Goal: Information Seeking & Learning: Learn about a topic

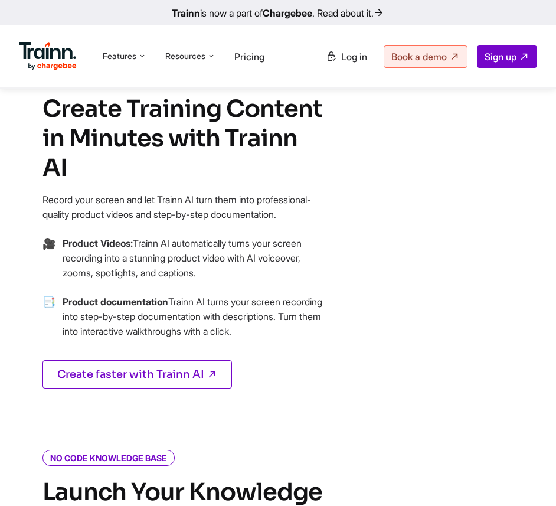
scroll to position [214, 0]
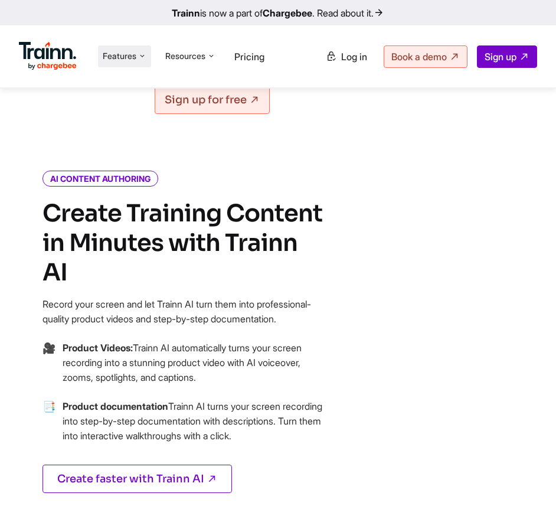
click at [126, 48] on li "Features Product Videos Create product & how-to videos in multiple languages. G…" at bounding box center [124, 56] width 53 height 22
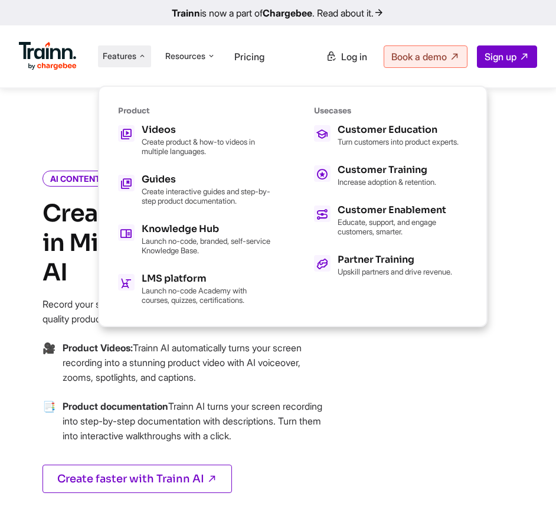
click at [157, 123] on div "Product Videos Create product & how-to videos in multiple languages. Guides Cre…" at bounding box center [195, 205] width 154 height 199
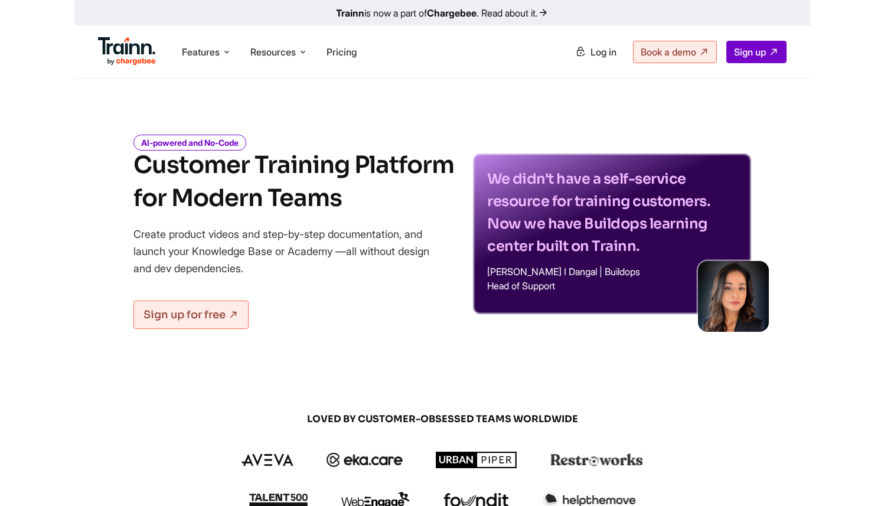
scroll to position [0, 0]
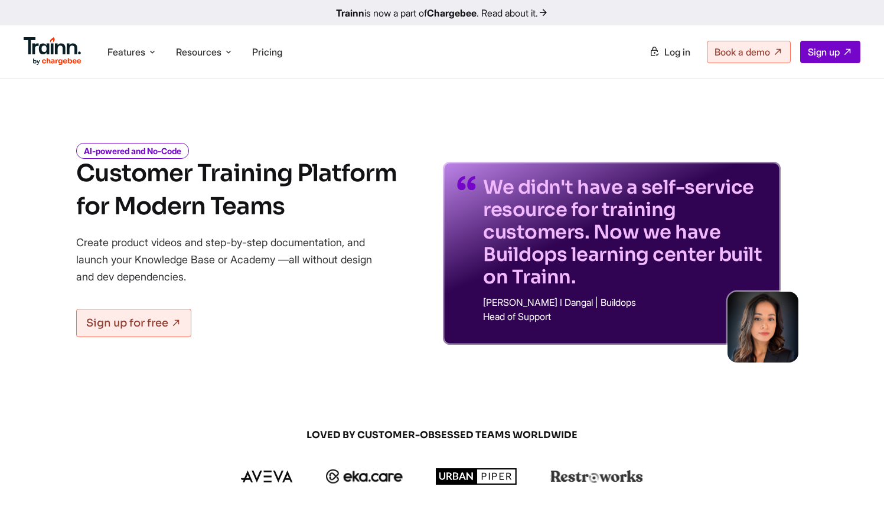
click at [653, 192] on p "We didn't have a self-service resource for training customers. Now we have Buil…" at bounding box center [624, 232] width 283 height 112
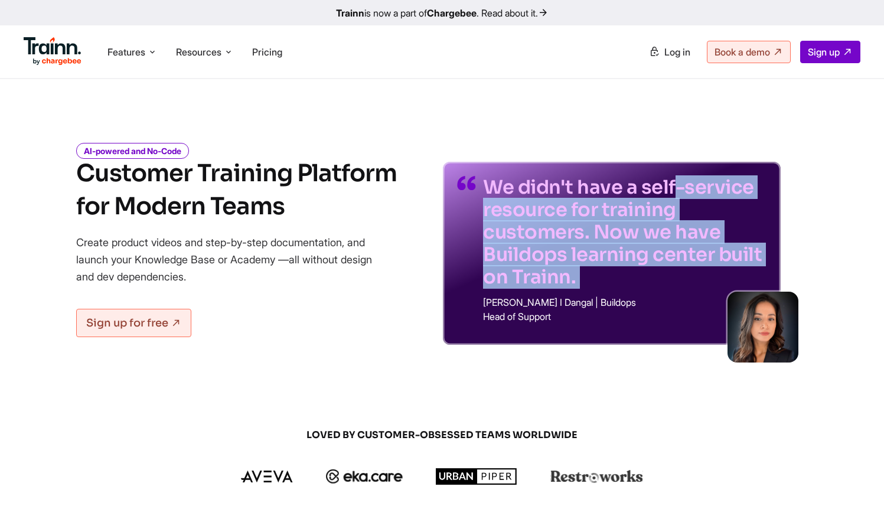
click at [653, 192] on p "We didn't have a self-service resource for training customers. Now we have Buil…" at bounding box center [624, 232] width 283 height 112
click at [633, 240] on p "We didn't have a self-service resource for training customers. Now we have Buil…" at bounding box center [624, 232] width 283 height 112
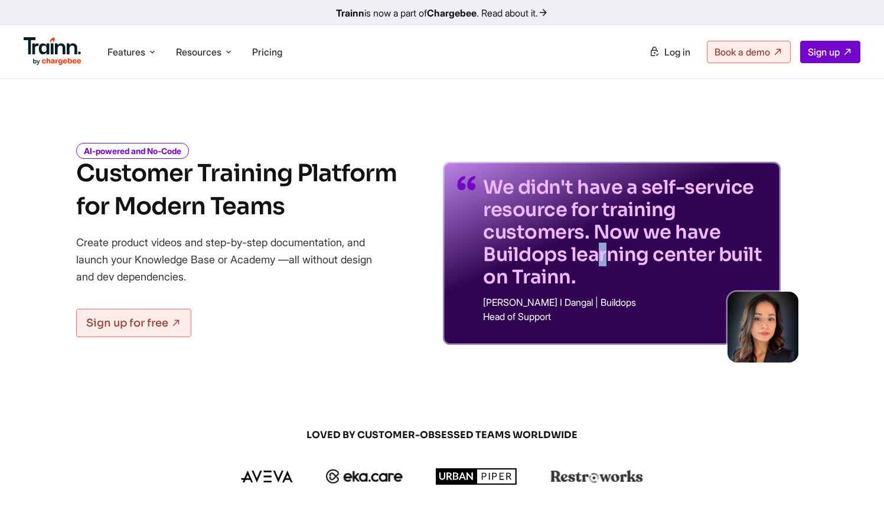
click at [633, 240] on p "We didn't have a self-service resource for training customers. Now we have Buil…" at bounding box center [624, 232] width 283 height 112
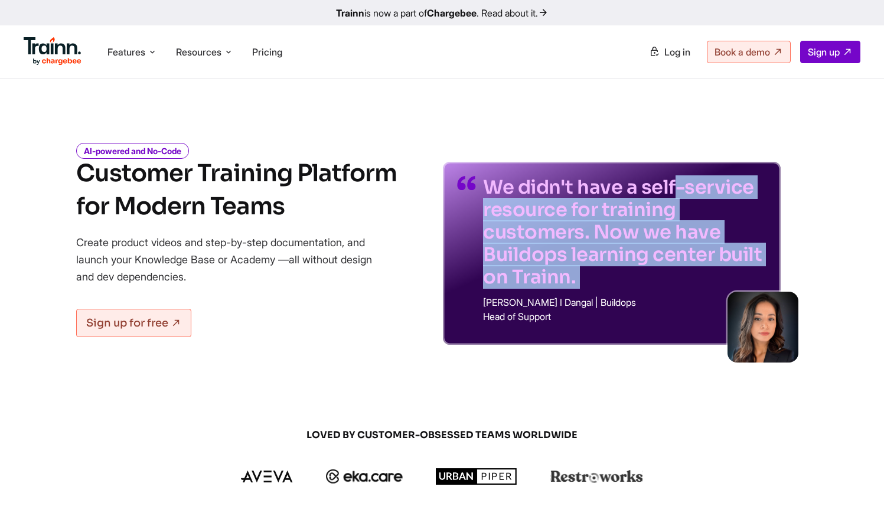
click at [633, 240] on p "We didn't have a self-service resource for training customers. Now we have Buil…" at bounding box center [624, 232] width 283 height 112
drag, startPoint x: 559, startPoint y: 317, endPoint x: 480, endPoint y: 192, distance: 147.8
click at [480, 189] on div "We didn't have a self-service resource for training customers. Now we have Buil…" at bounding box center [612, 253] width 338 height 183
